Goal: Information Seeking & Learning: Check status

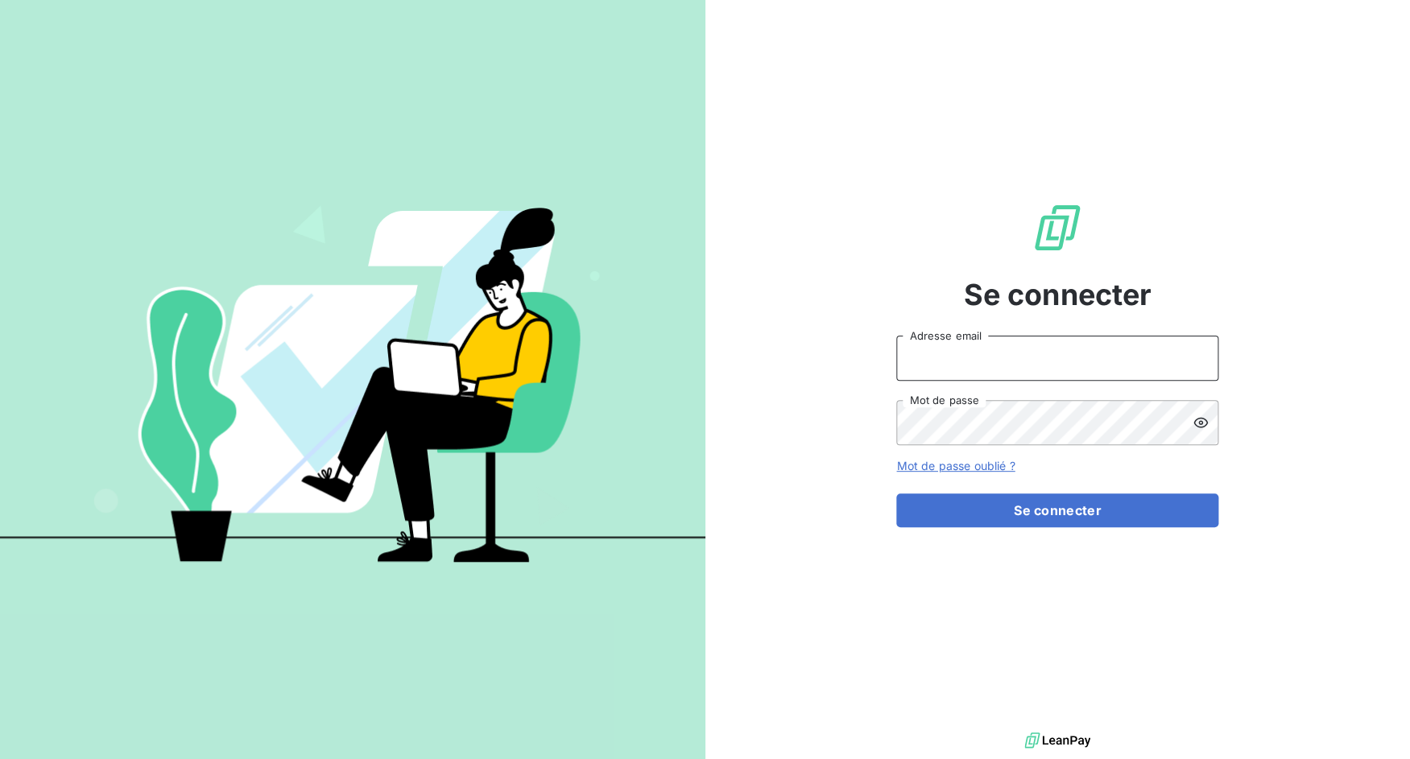
click at [1085, 367] on input "Adresse email" at bounding box center [1057, 358] width 322 height 45
click at [949, 355] on input "admin@3dcelo" at bounding box center [1057, 358] width 322 height 45
click at [952, 358] on input "admin@3dcelo" at bounding box center [1057, 358] width 322 height 45
drag, startPoint x: 954, startPoint y: 359, endPoint x: 1040, endPoint y: 357, distance: 86.2
click at [1040, 357] on input "admin@3dcelo" at bounding box center [1057, 358] width 322 height 45
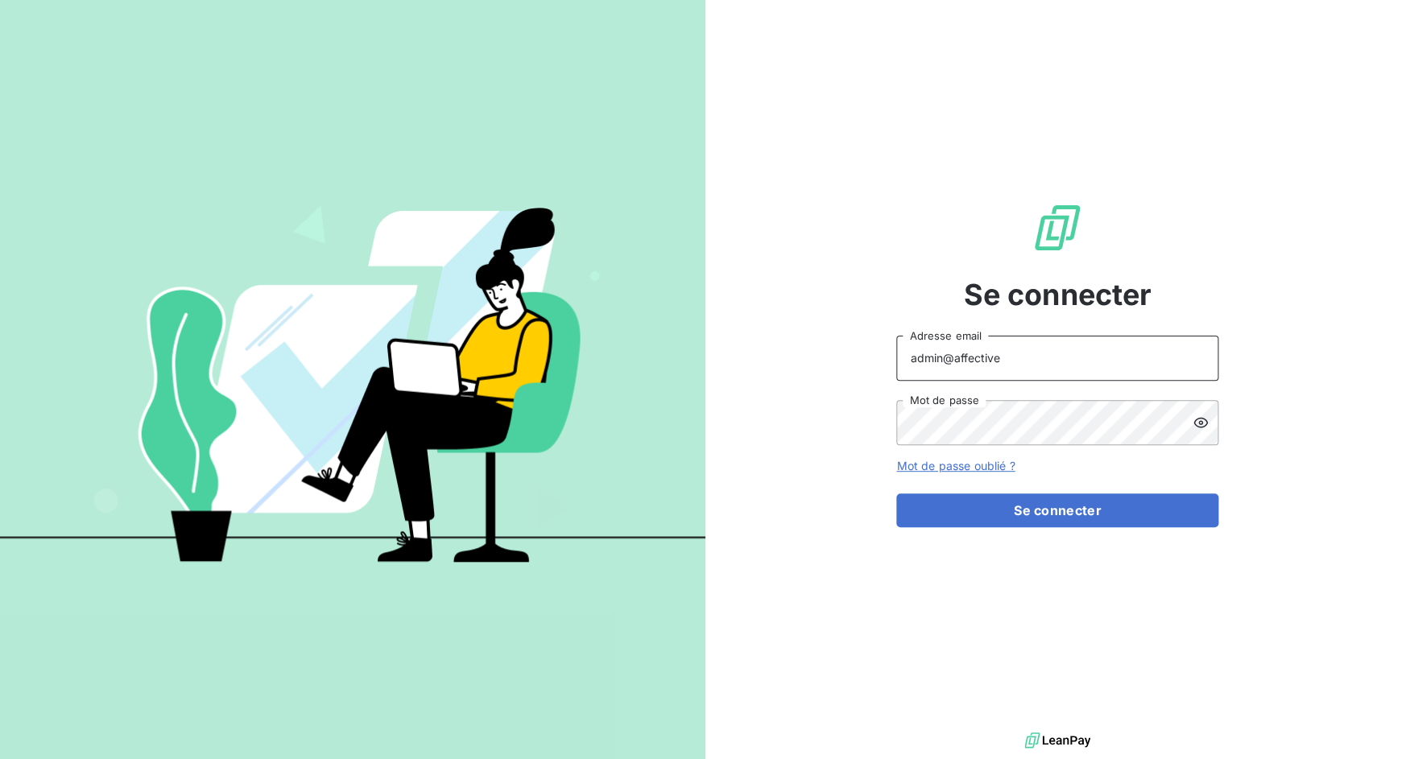
type input "admin@affective"
click at [896, 494] on button "Se connecter" at bounding box center [1057, 511] width 322 height 34
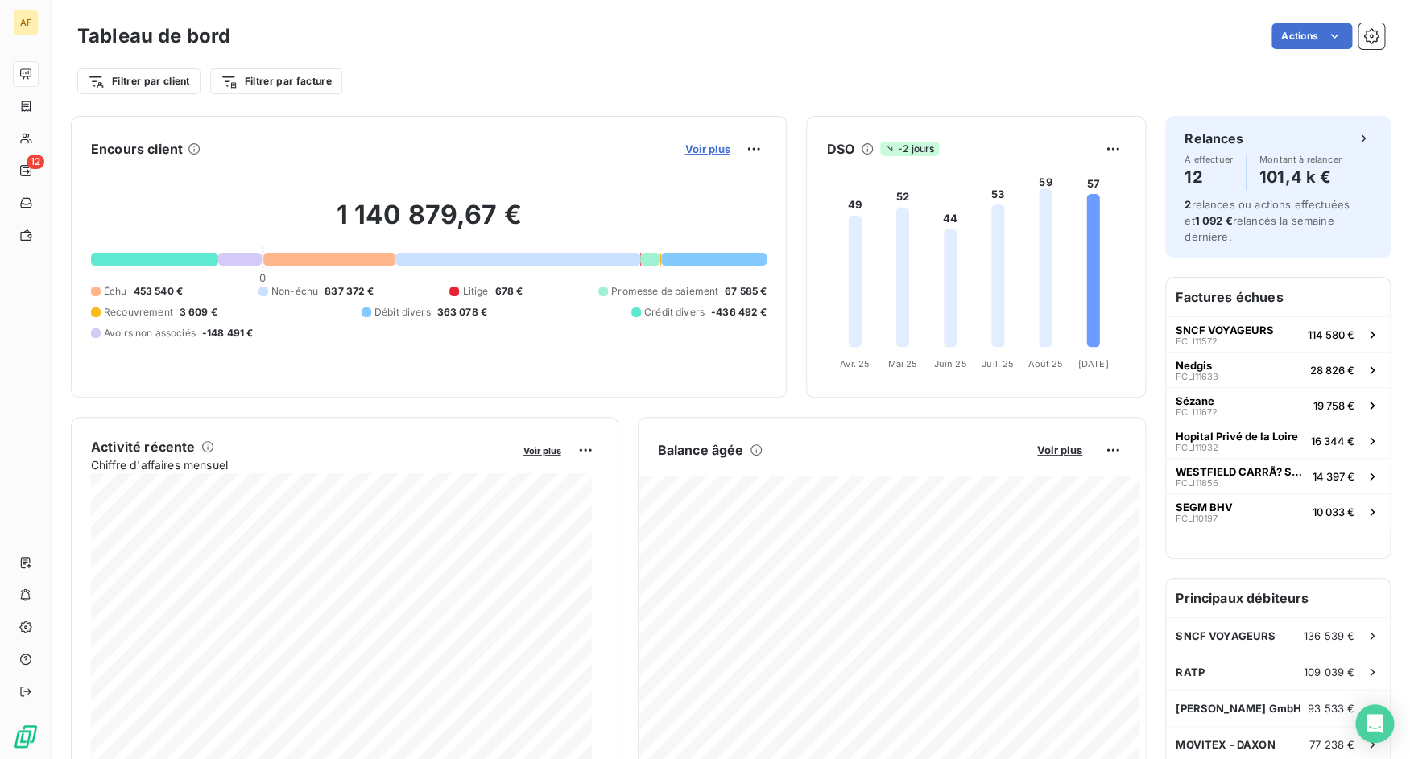
click at [709, 151] on span "Voir plus" at bounding box center [706, 149] width 45 height 13
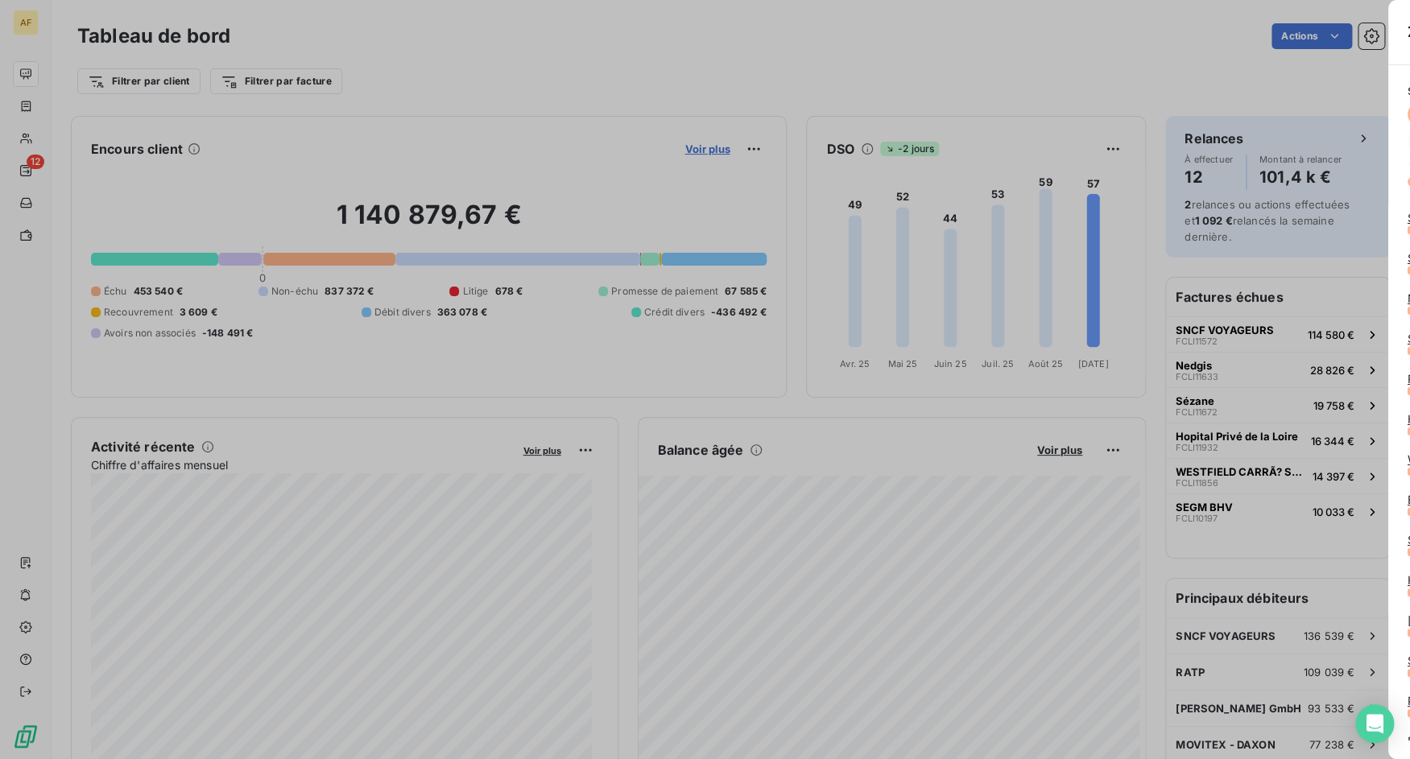
scroll to position [517, 606]
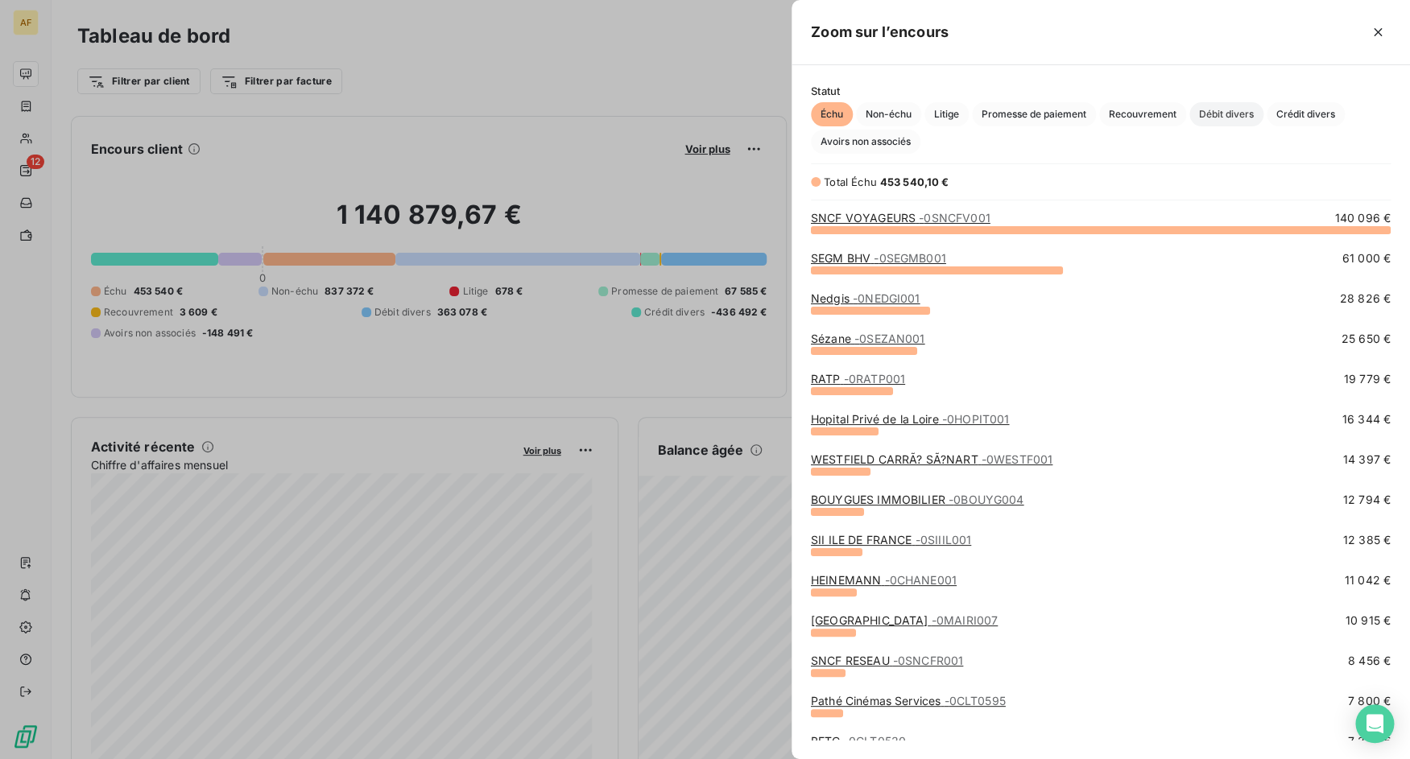
click at [1252, 121] on span "Débit divers" at bounding box center [1226, 114] width 74 height 24
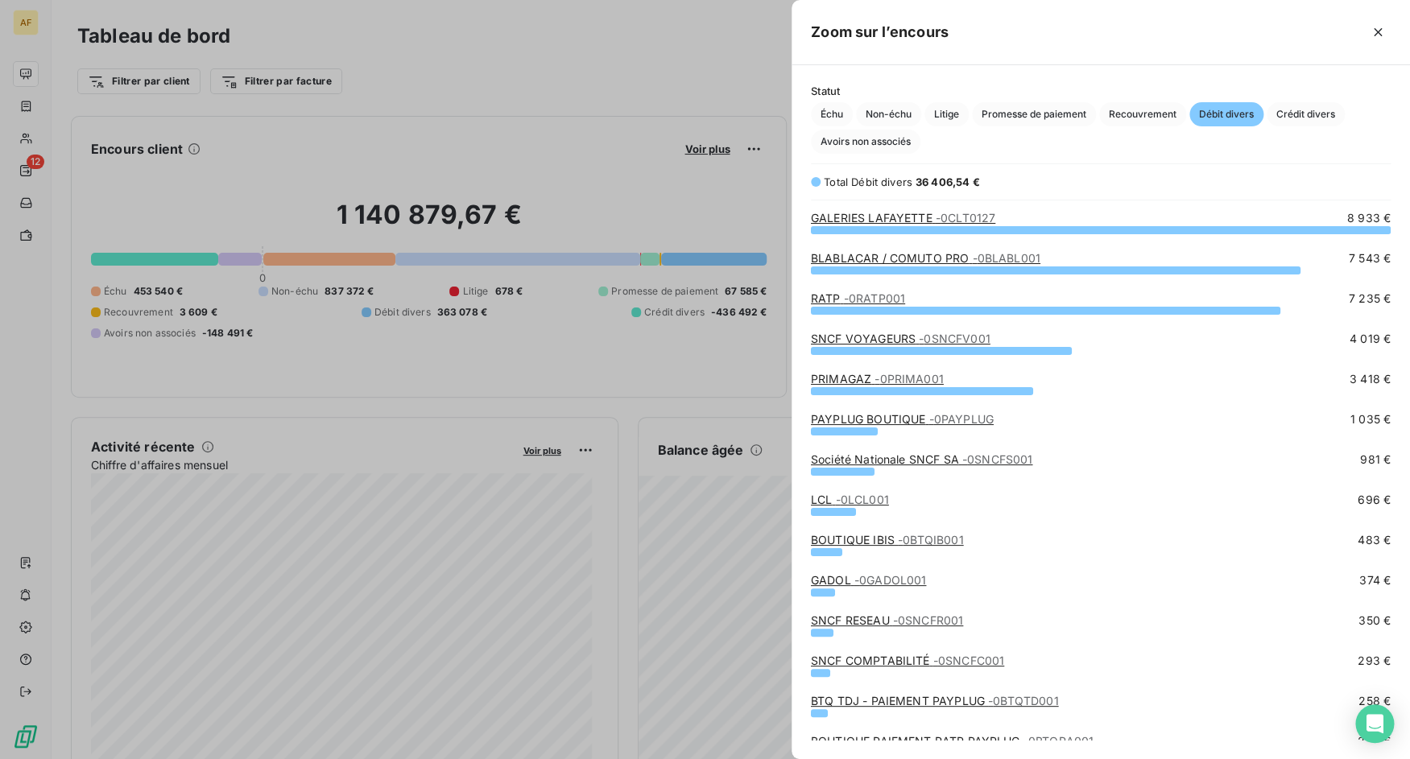
click at [941, 216] on span "- 0CLT0127" at bounding box center [966, 218] width 60 height 14
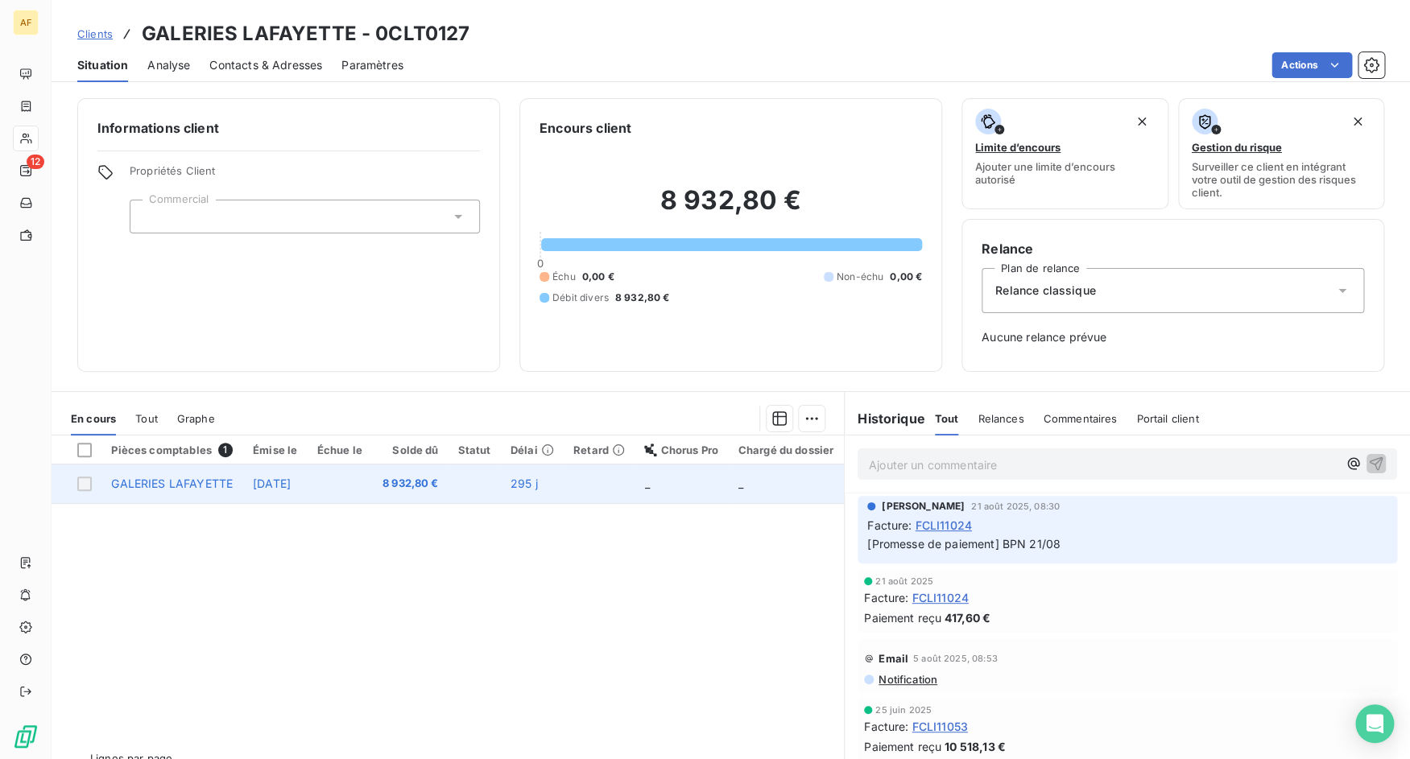
click at [185, 488] on span "GALERIES LAFAYETTE" at bounding box center [172, 484] width 122 height 14
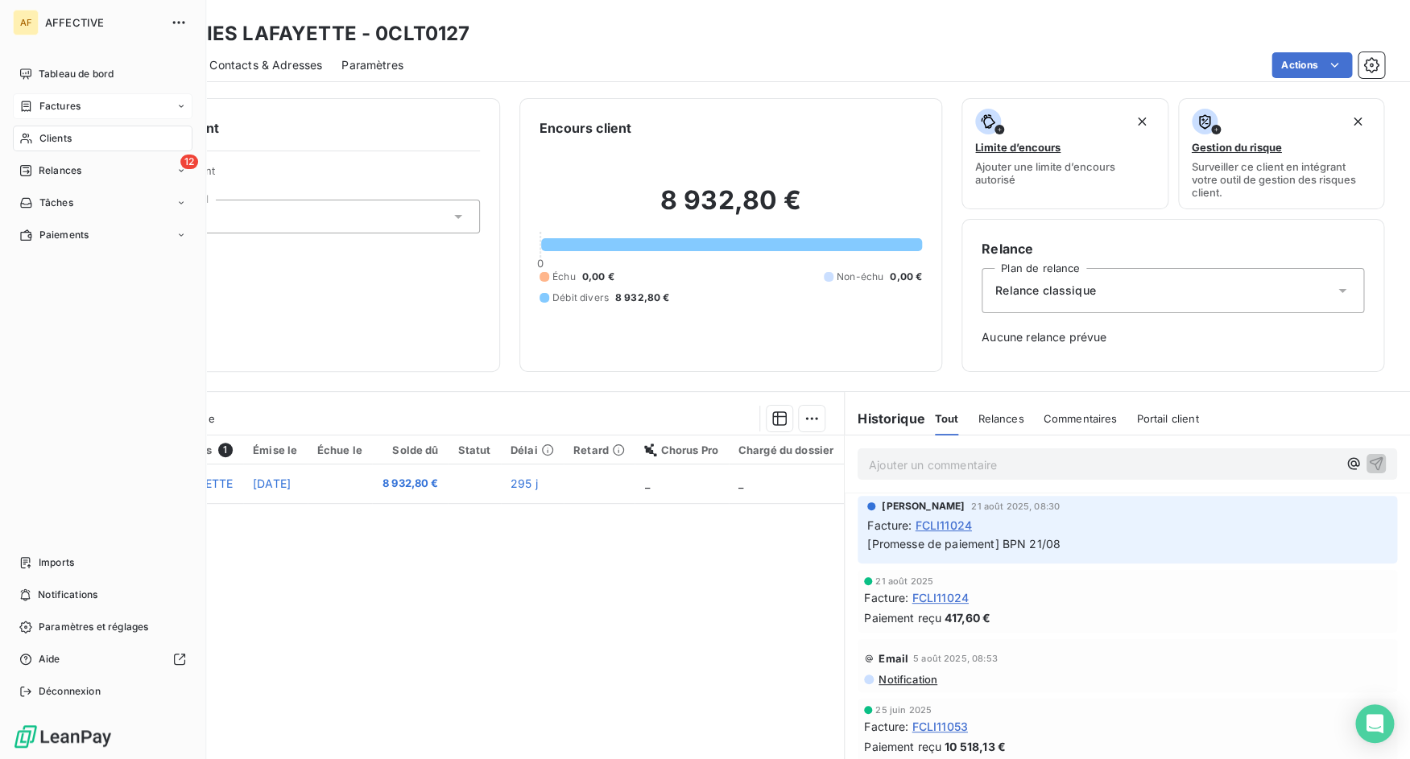
click at [28, 118] on div "Factures" at bounding box center [103, 106] width 180 height 26
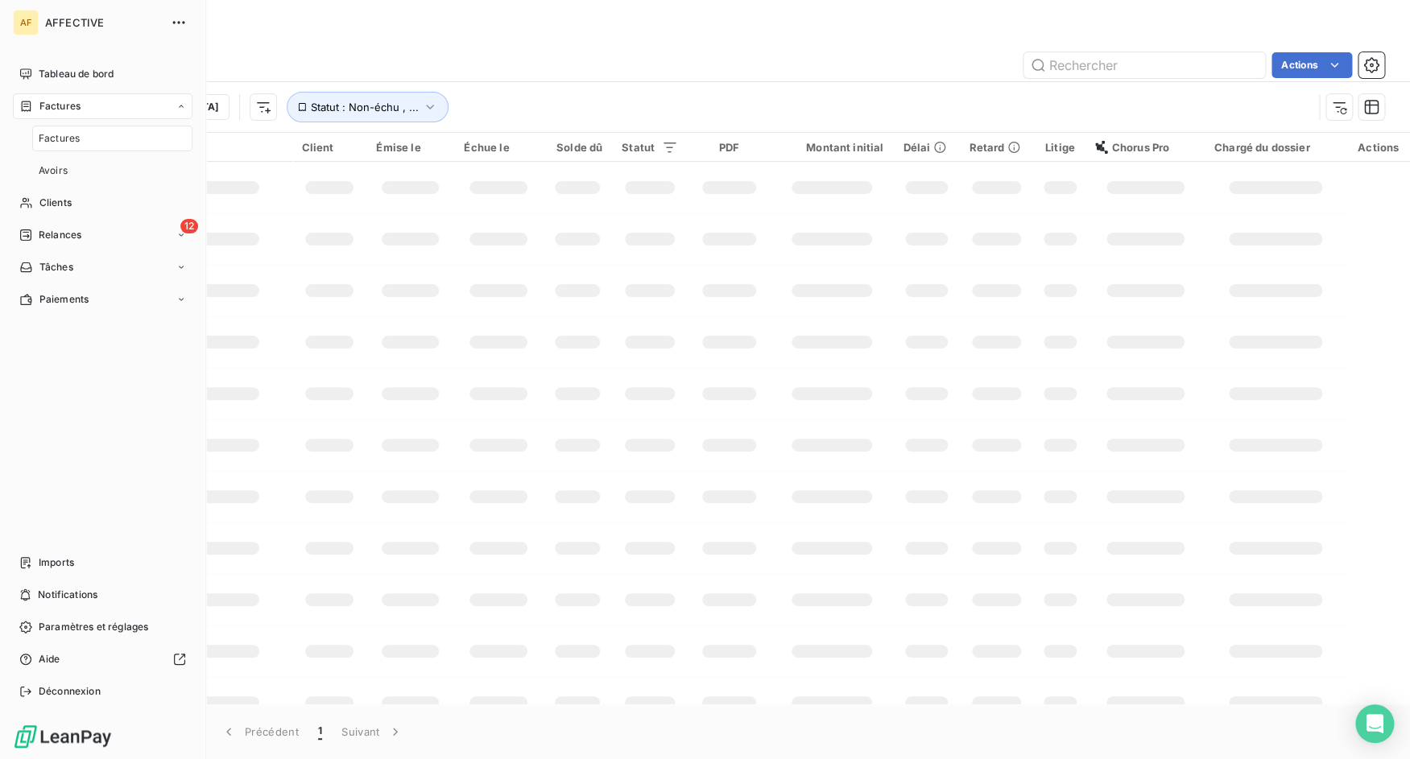
click at [61, 114] on span "Factures" at bounding box center [59, 106] width 41 height 14
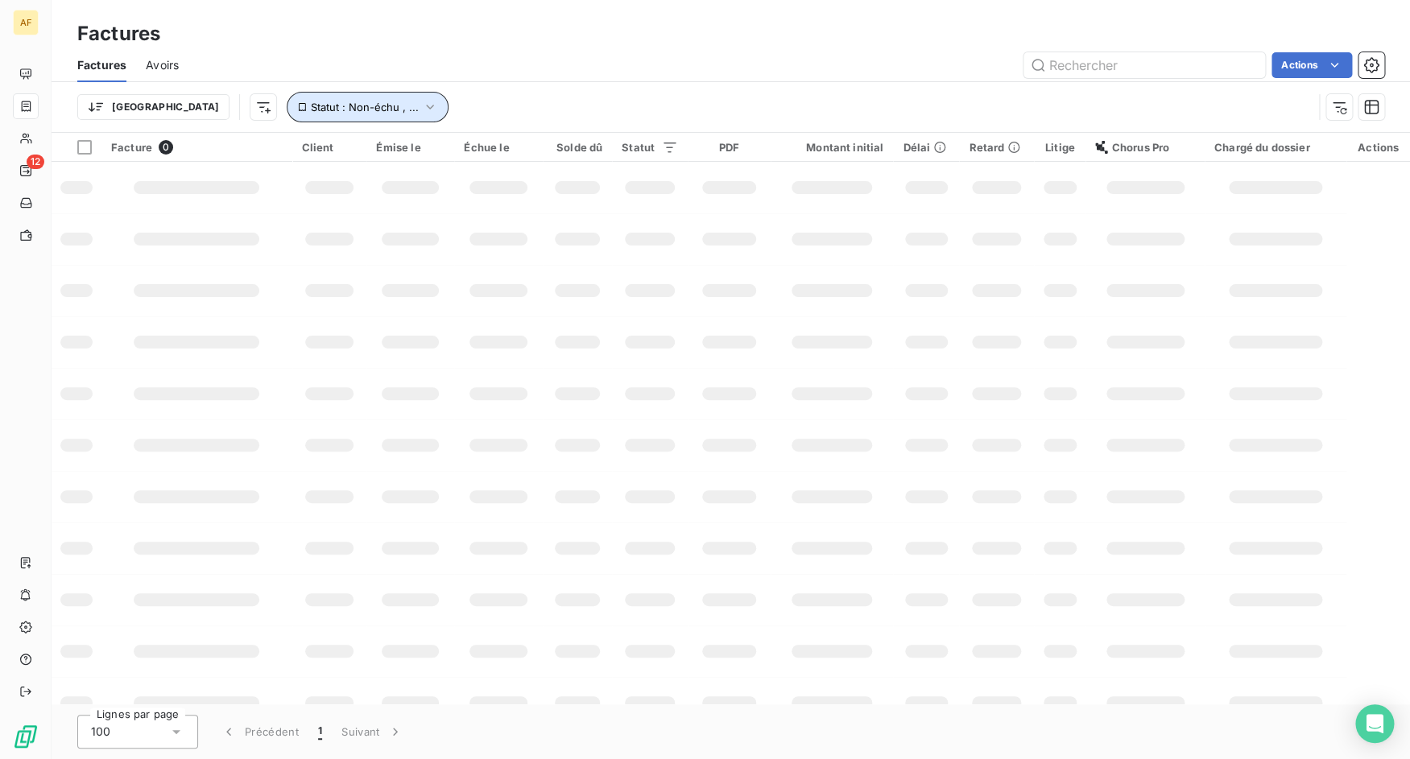
click at [333, 103] on span "Statut : Non-échu , ..." at bounding box center [365, 107] width 108 height 13
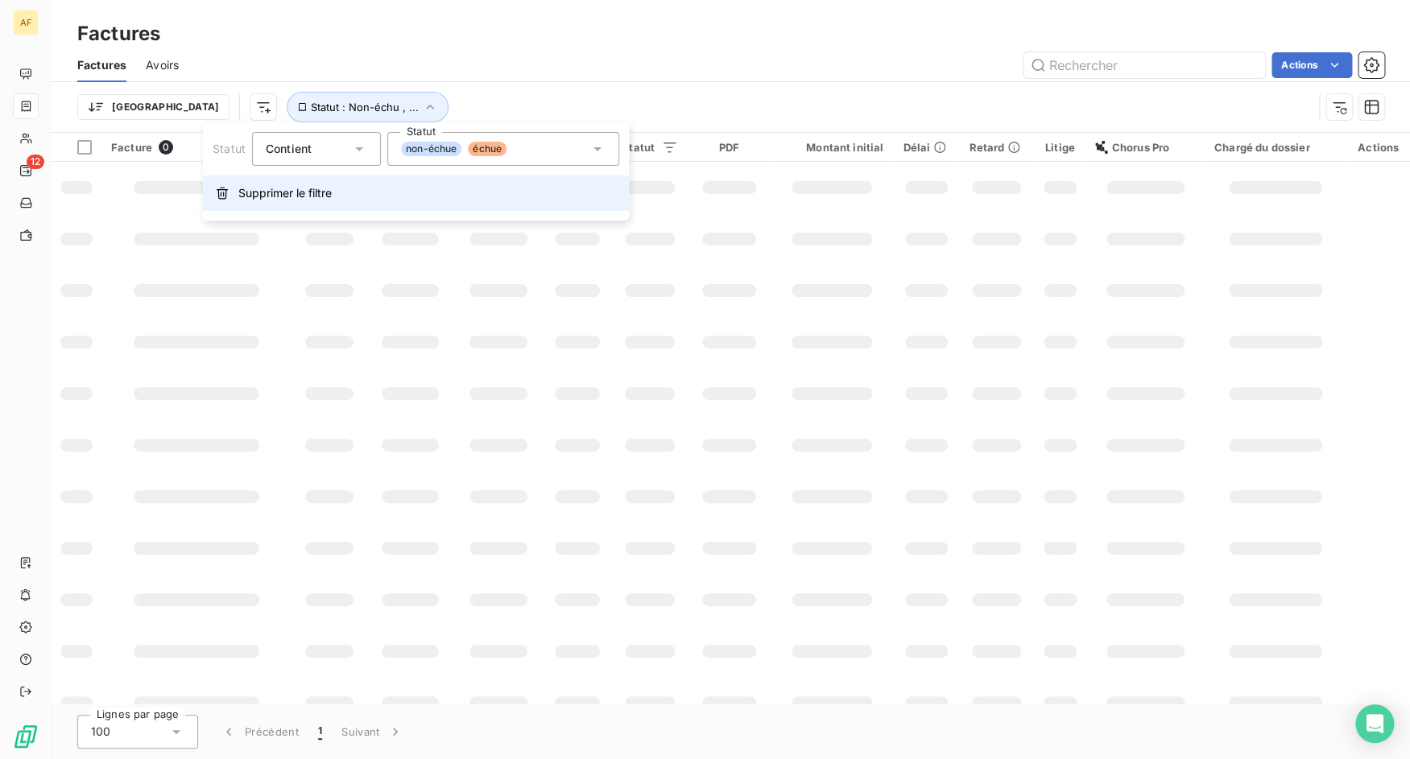
click at [308, 181] on button "Supprimer le filtre" at bounding box center [416, 193] width 426 height 35
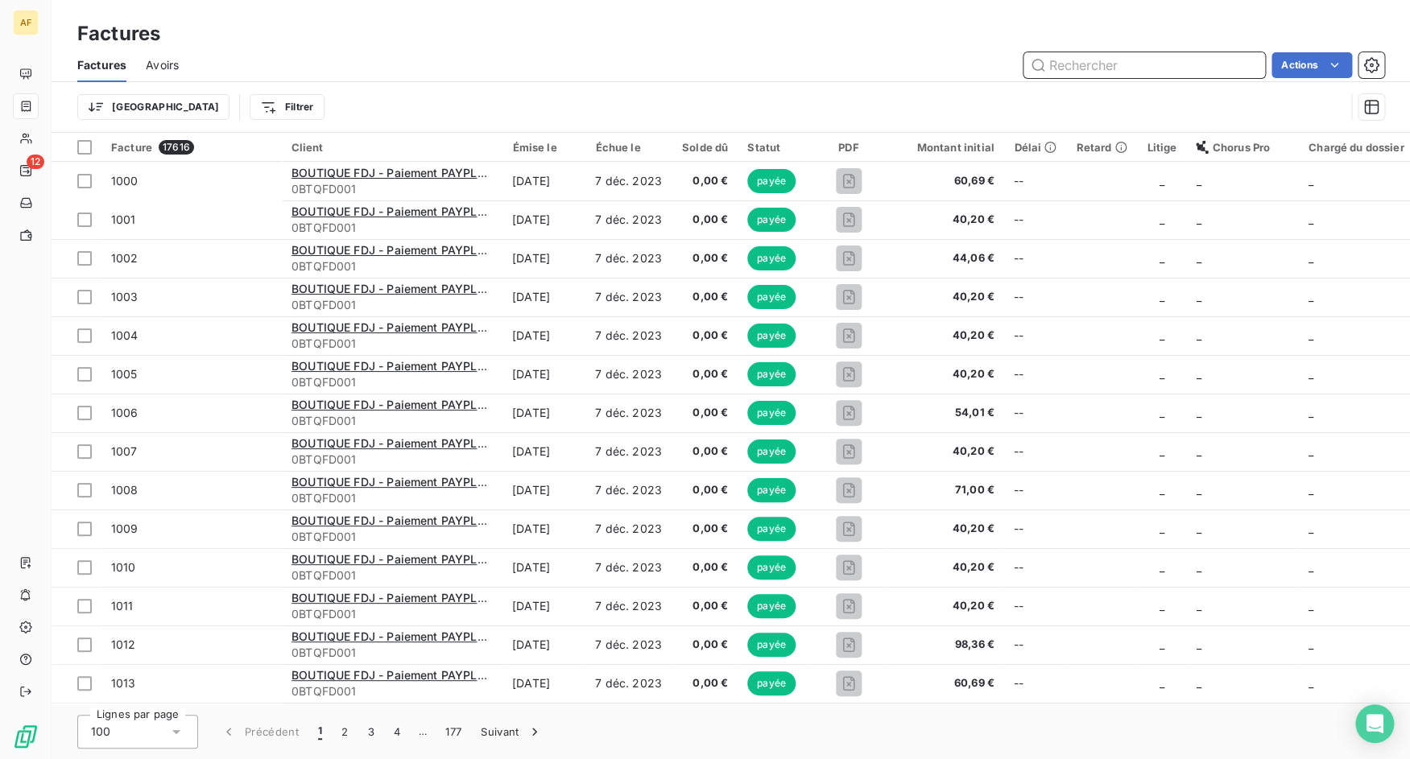
click at [1056, 70] on input "text" at bounding box center [1145, 65] width 242 height 26
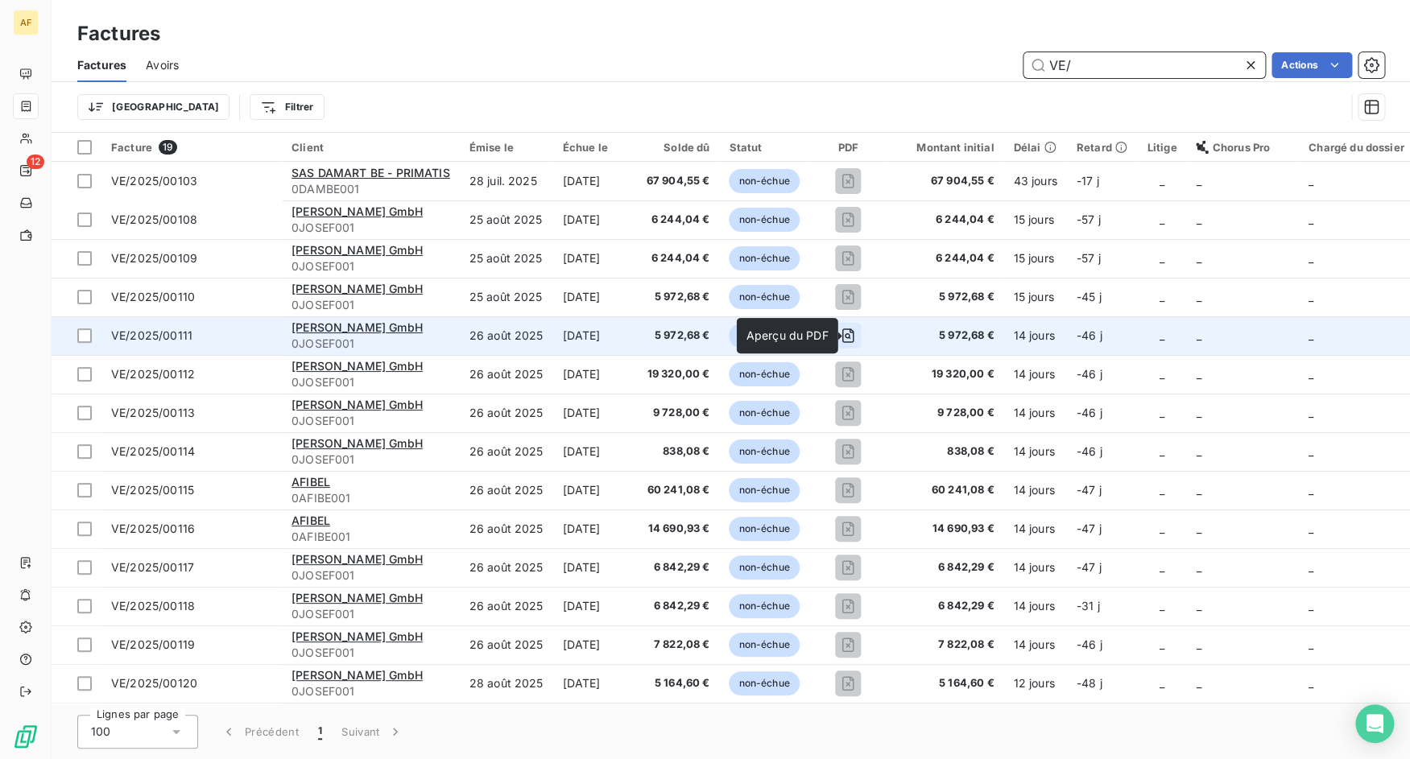
type input "VE/"
click at [856, 336] on icon "button" at bounding box center [848, 336] width 16 height 16
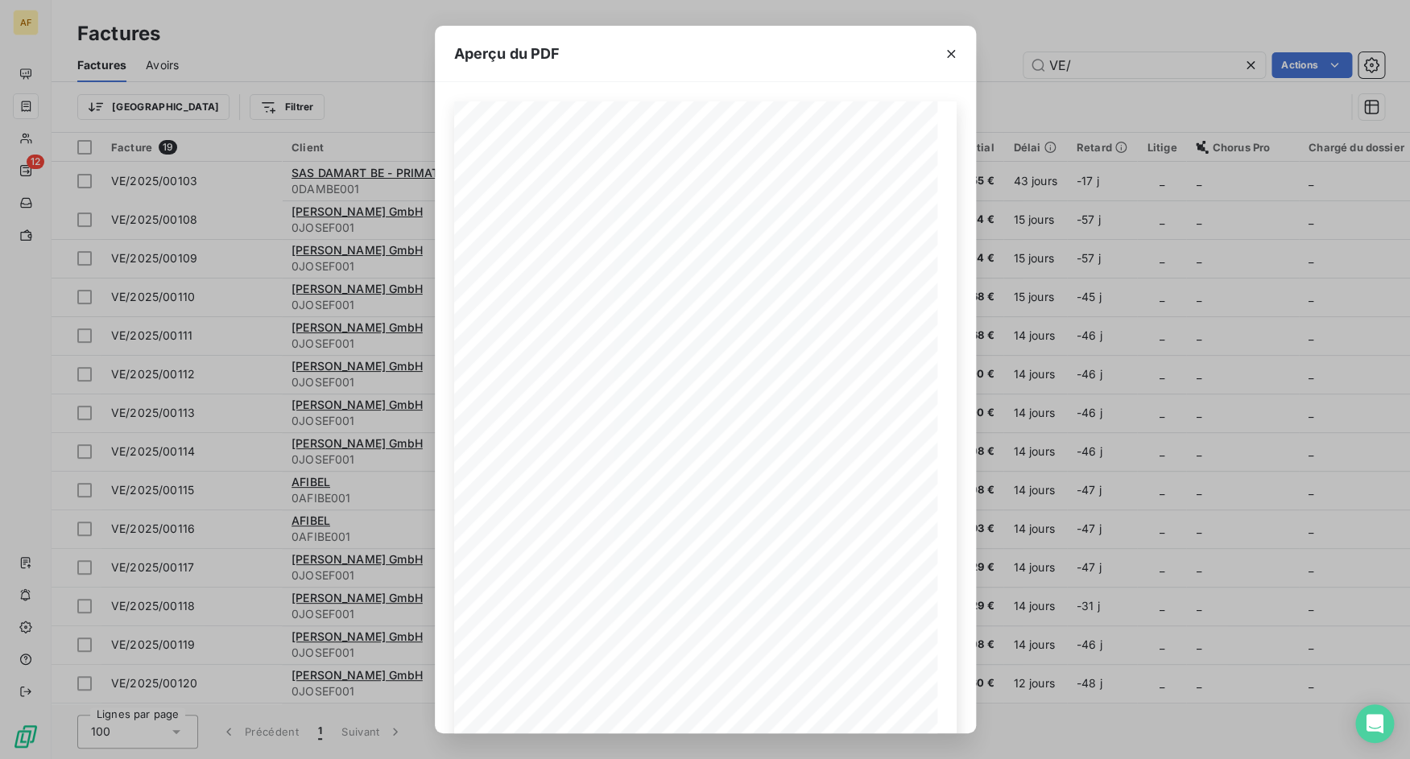
click at [1185, 361] on div "Aperçu du PDF Shipping Address: Shipping Address: [PERSON_NAME] GmbH Legeware/W…" at bounding box center [705, 379] width 1410 height 759
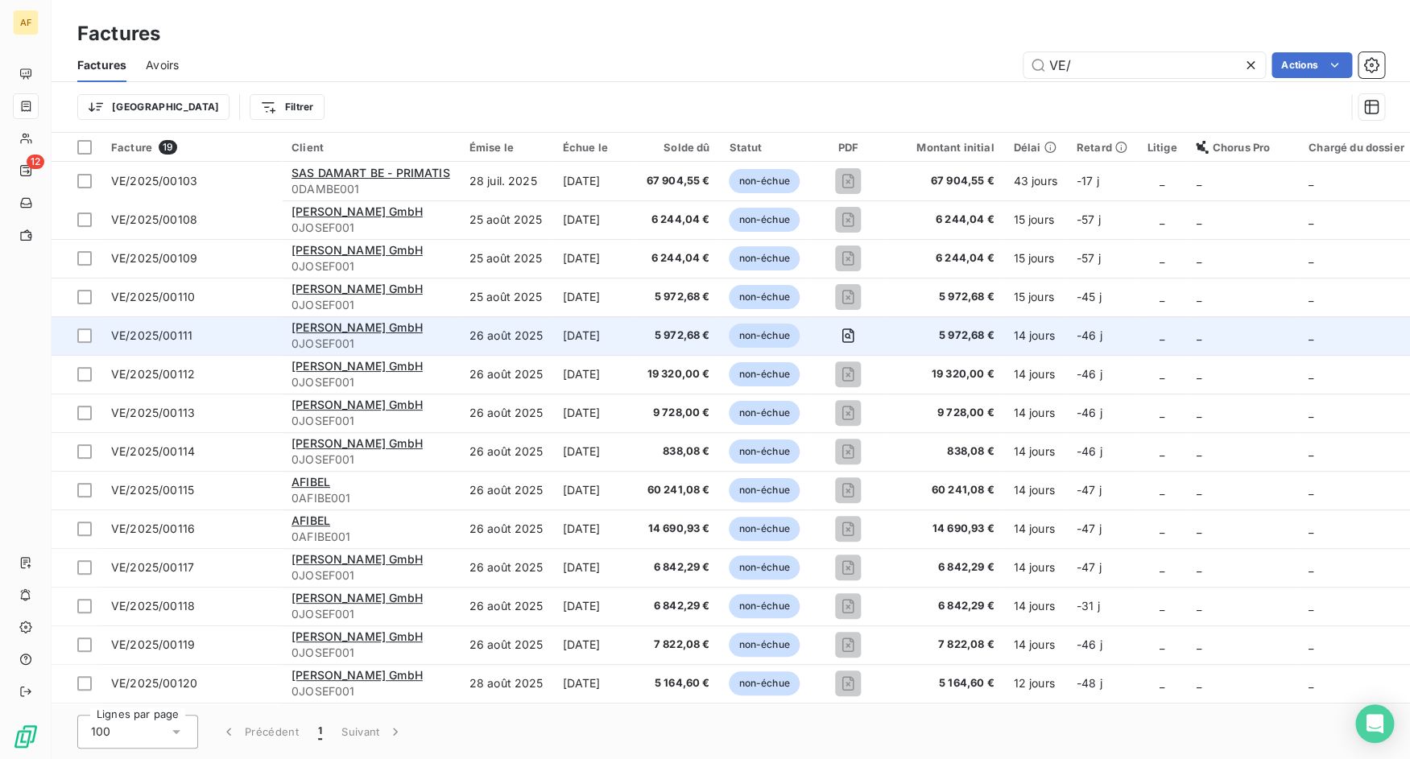
click at [221, 340] on span "VE/2025/00111" at bounding box center [191, 336] width 161 height 16
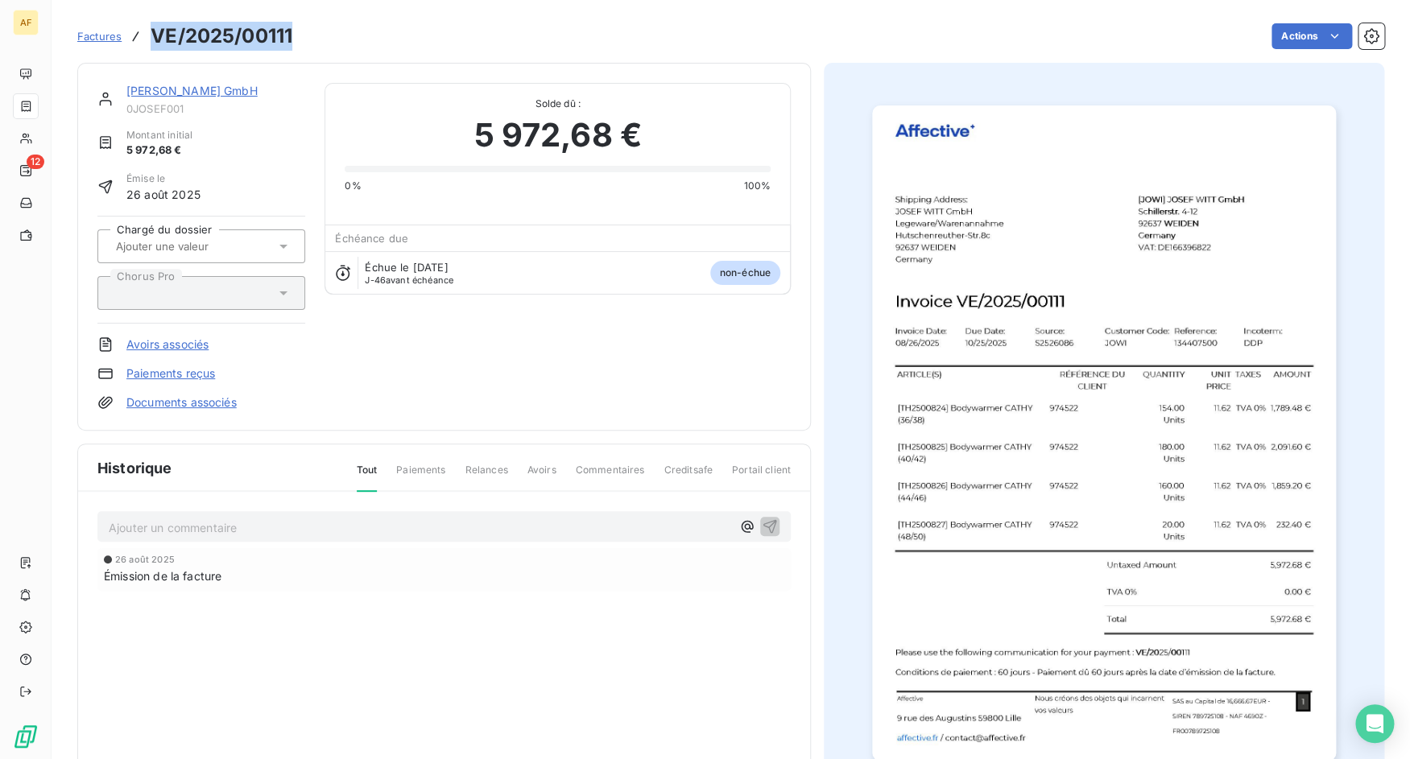
drag, startPoint x: 147, startPoint y: 39, endPoint x: 302, endPoint y: 48, distance: 155.7
click at [302, 48] on div "Factures VE/2025/00111 Actions" at bounding box center [730, 36] width 1307 height 34
copy div "VE/2025/00111"
